Goal: Information Seeking & Learning: Learn about a topic

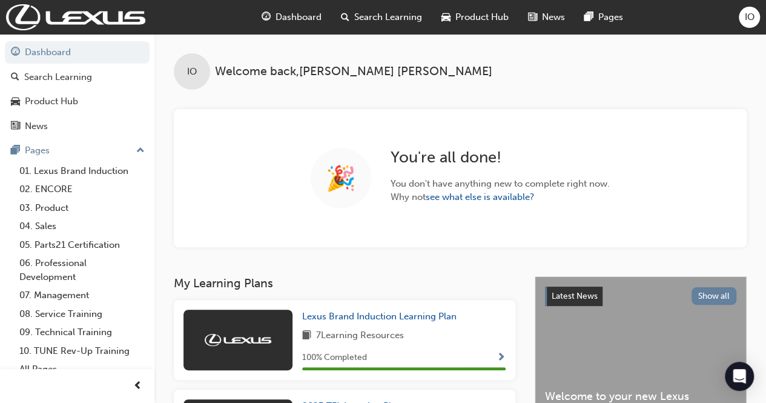
click at [396, 12] on span "Search Learning" at bounding box center [388, 17] width 68 height 14
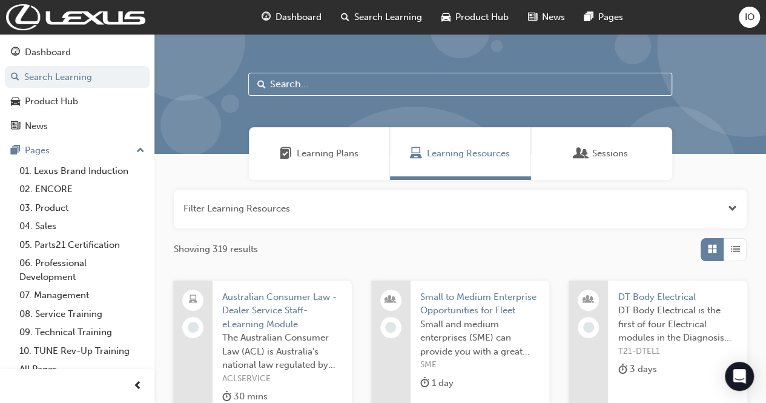
click at [380, 88] on input "text" at bounding box center [460, 84] width 424 height 23
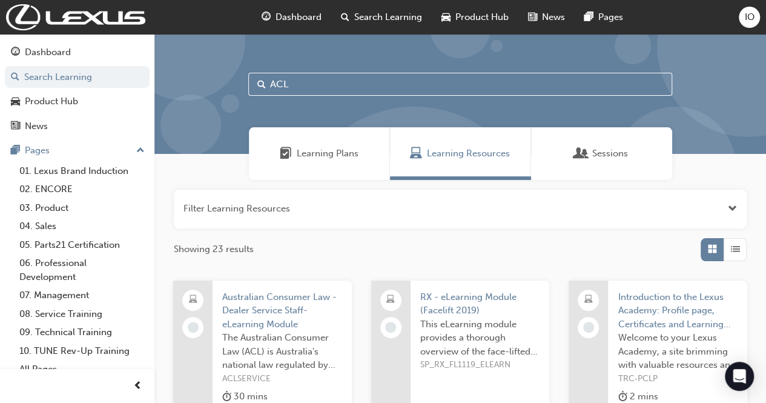
type input "ACL"
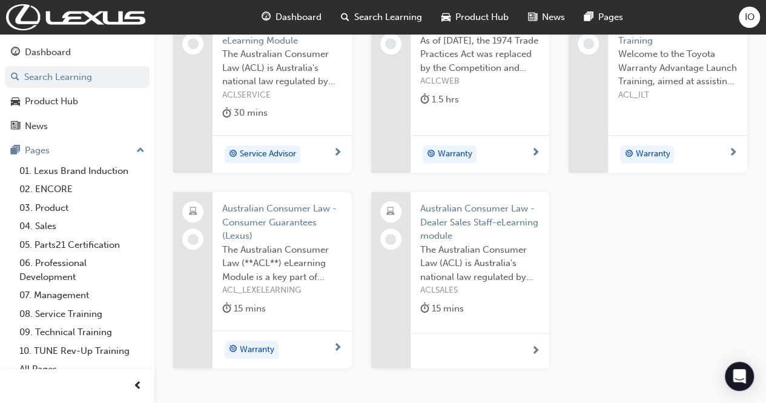
scroll to position [303, 0]
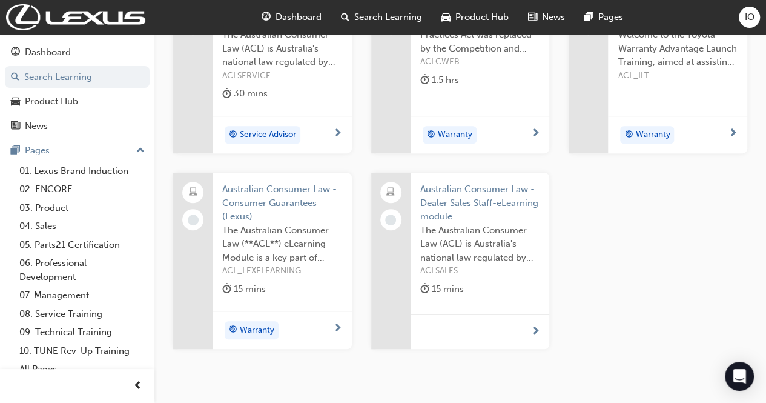
click at [269, 197] on span "Australian Consumer Law - Consumer Guarantees (Lexus)" at bounding box center [282, 202] width 120 height 41
